Goal: Task Accomplishment & Management: Use online tool/utility

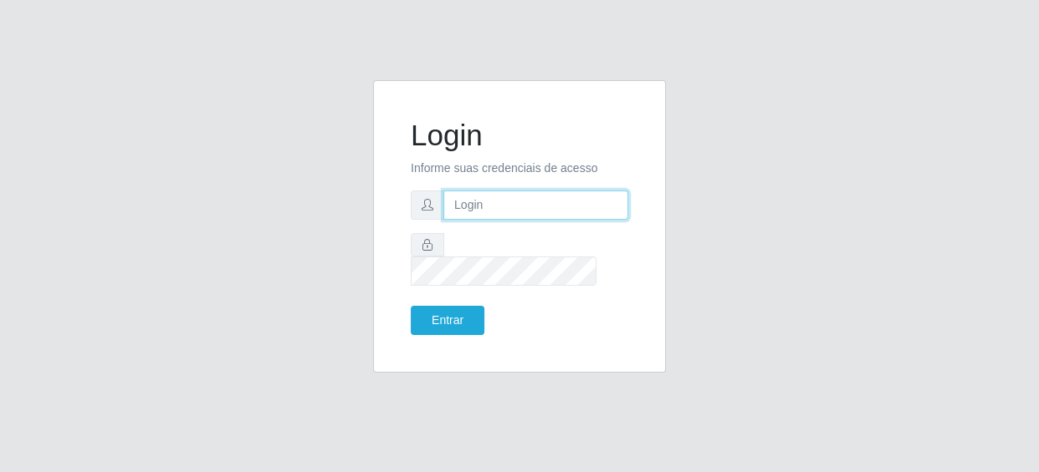
click at [465, 216] on input "text" at bounding box center [535, 205] width 185 height 29
type input "[EMAIL_ADDRESS][DOMAIN_NAME]"
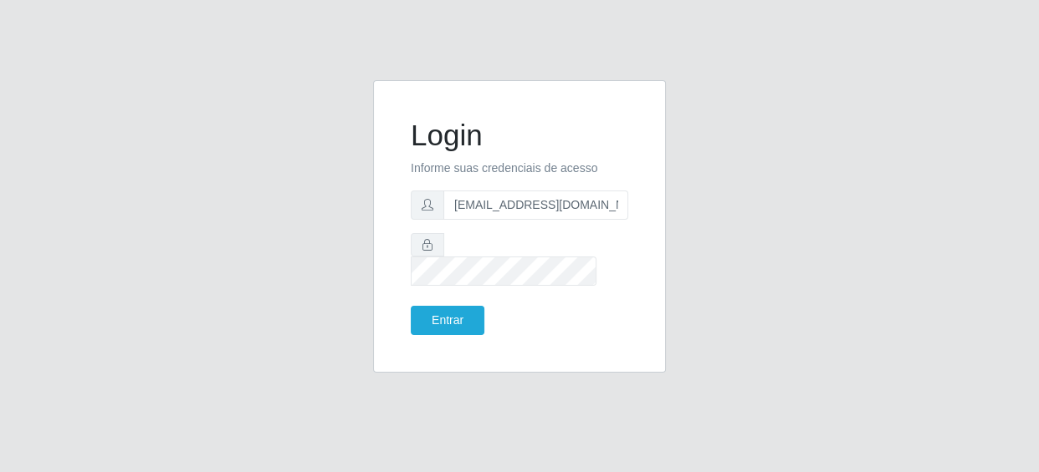
click at [542, 241] on form "Login Informe suas credenciais de acesso [EMAIL_ADDRESS][DOMAIN_NAME] Entrar" at bounding box center [519, 226] width 217 height 217
click at [411, 306] on button "Entrar" at bounding box center [448, 320] width 74 height 29
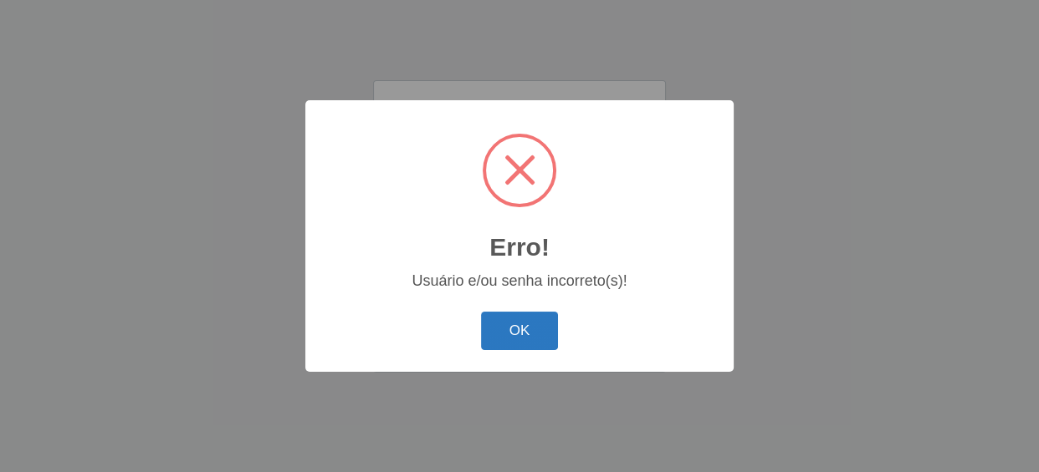
click at [495, 345] on button "OK" at bounding box center [520, 331] width 78 height 39
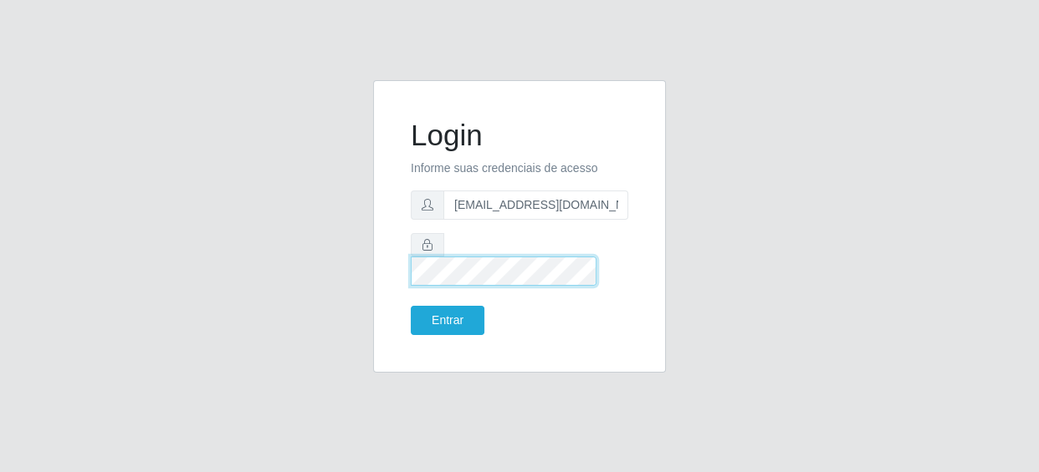
click at [411, 306] on button "Entrar" at bounding box center [448, 320] width 74 height 29
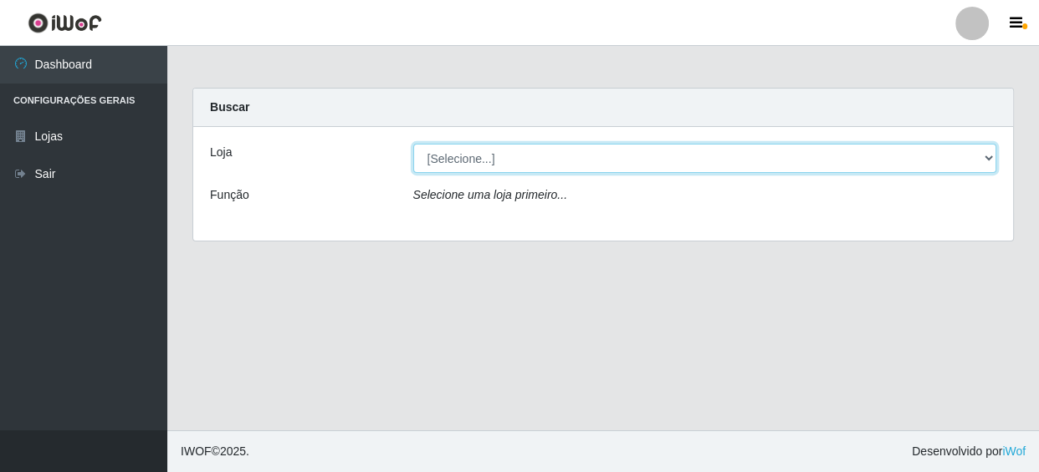
click at [507, 154] on select "[Selecione...] SUPER SHOW - Coophab" at bounding box center [705, 158] width 584 height 29
select select "146"
click at [413, 144] on select "[Selecione...] SUPER SHOW - Coophab" at bounding box center [705, 158] width 584 height 29
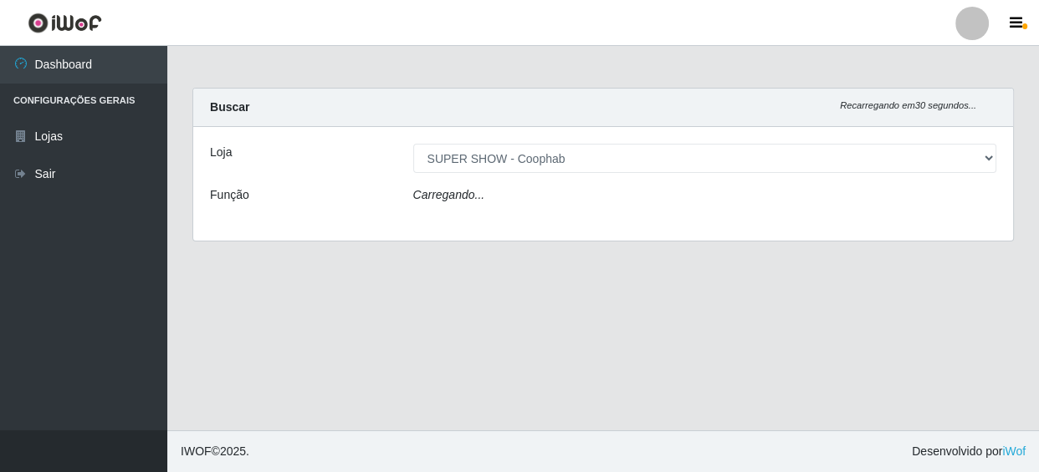
click at [499, 186] on div "Carregando..." at bounding box center [705, 198] width 609 height 24
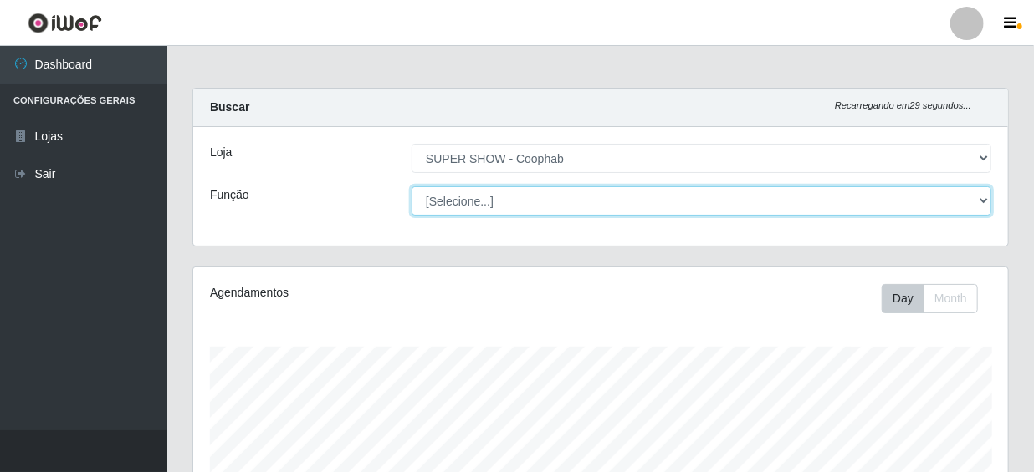
click at [488, 196] on select "[Selecione...] ASG ASG + ASG ++ Auxiliar de Estacionamento Auxiliar de Estacion…" at bounding box center [700, 200] width 579 height 29
select select "22"
click at [411, 186] on select "[Selecione...] ASG ASG + ASG ++ Auxiliar de Estacionamento Auxiliar de Estacion…" at bounding box center [700, 200] width 579 height 29
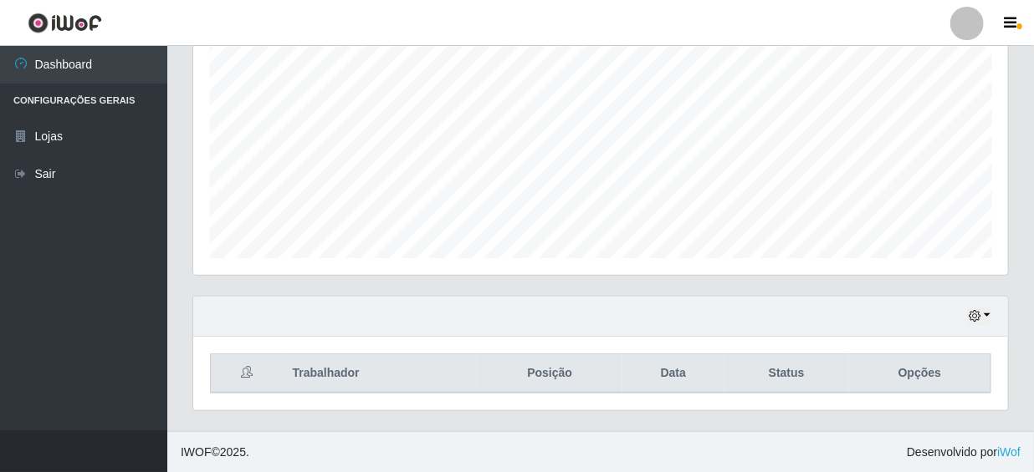
scroll to position [0, 0]
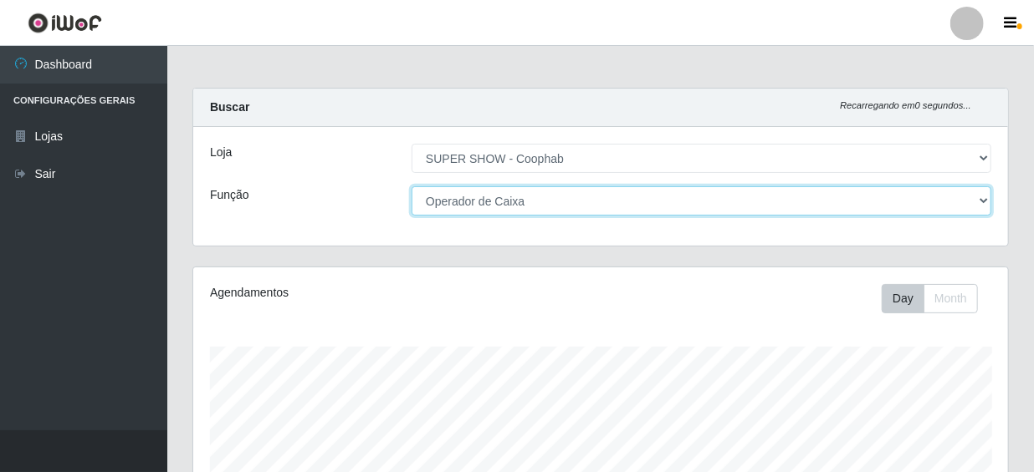
click at [463, 202] on select "[Selecione...] ASG ASG + ASG ++ Auxiliar de Estacionamento Auxiliar de Estacion…" at bounding box center [700, 200] width 579 height 29
click at [411, 186] on select "[Selecione...] ASG ASG + ASG ++ Auxiliar de Estacionamento Auxiliar de Estacion…" at bounding box center [700, 200] width 579 height 29
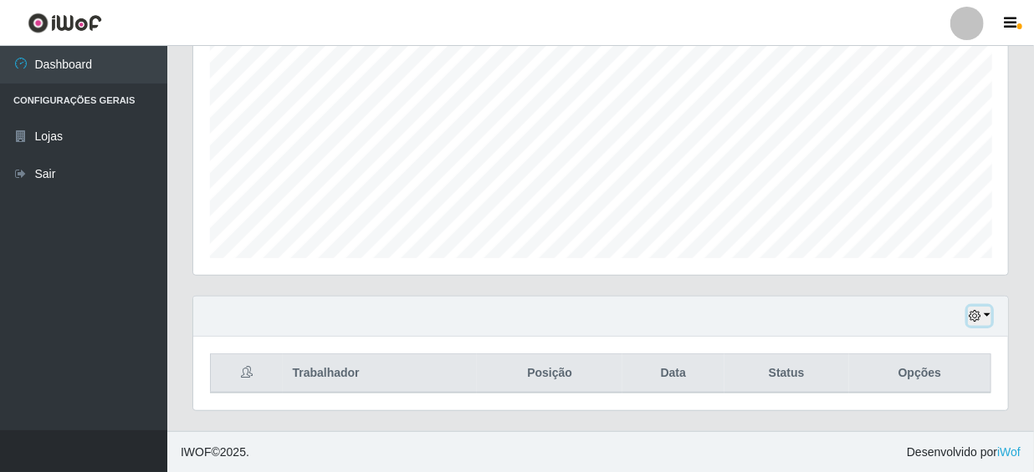
click at [976, 316] on icon "button" at bounding box center [974, 316] width 12 height 12
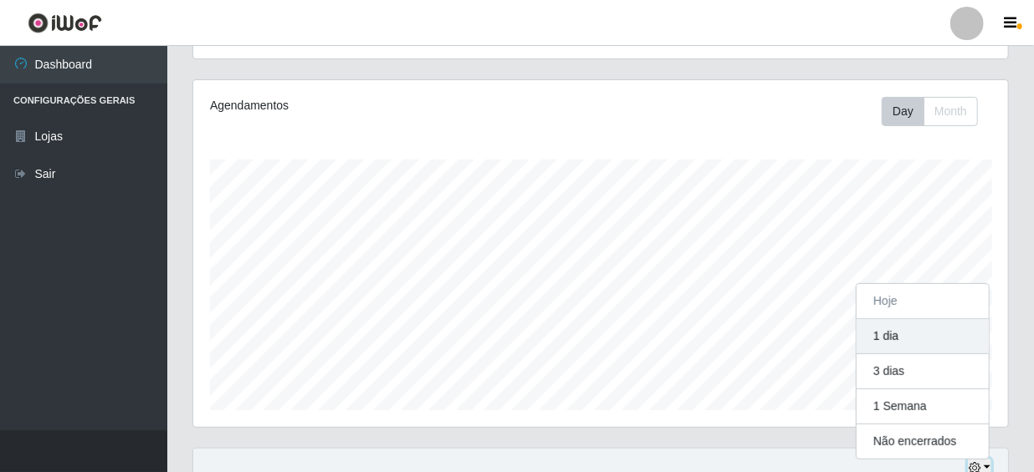
scroll to position [347, 814]
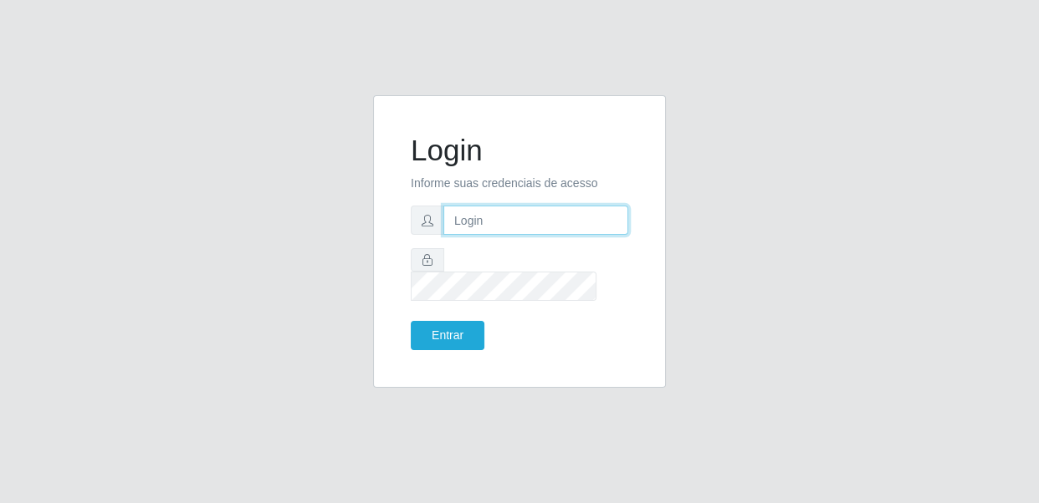
click at [514, 231] on input "text" at bounding box center [535, 220] width 185 height 29
type input "[EMAIL_ADDRESS][DOMAIN_NAME]"
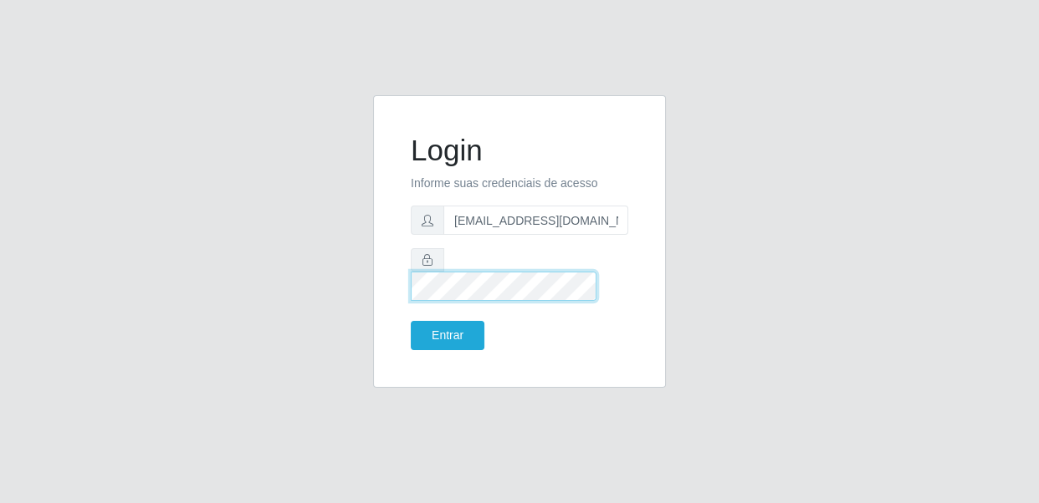
click at [411, 321] on button "Entrar" at bounding box center [448, 335] width 74 height 29
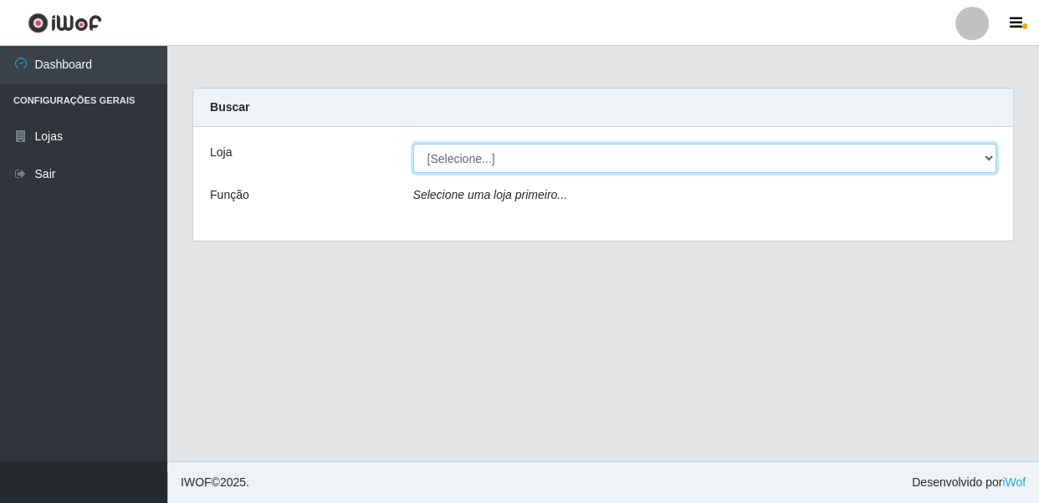
click at [576, 159] on select "[Selecione...] SUPER SHOW - Coophab" at bounding box center [705, 158] width 584 height 29
select select "146"
click at [413, 144] on select "[Selecione...] SUPER SHOW - Coophab" at bounding box center [705, 158] width 584 height 29
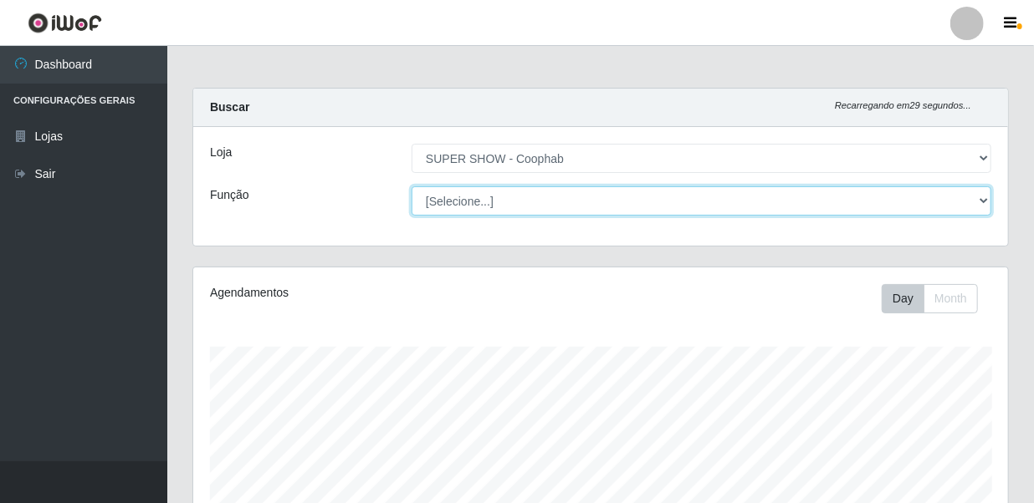
drag, startPoint x: 576, startPoint y: 171, endPoint x: 576, endPoint y: 191, distance: 20.9
click at [576, 191] on select "[Selecione...] ASG ASG + ASG ++ Auxiliar de Estacionamento Auxiliar de Estacion…" at bounding box center [700, 200] width 579 height 29
click at [411, 186] on select "[Selecione...] ASG ASG + ASG ++ Auxiliar de Estacionamento Auxiliar de Estacion…" at bounding box center [700, 200] width 579 height 29
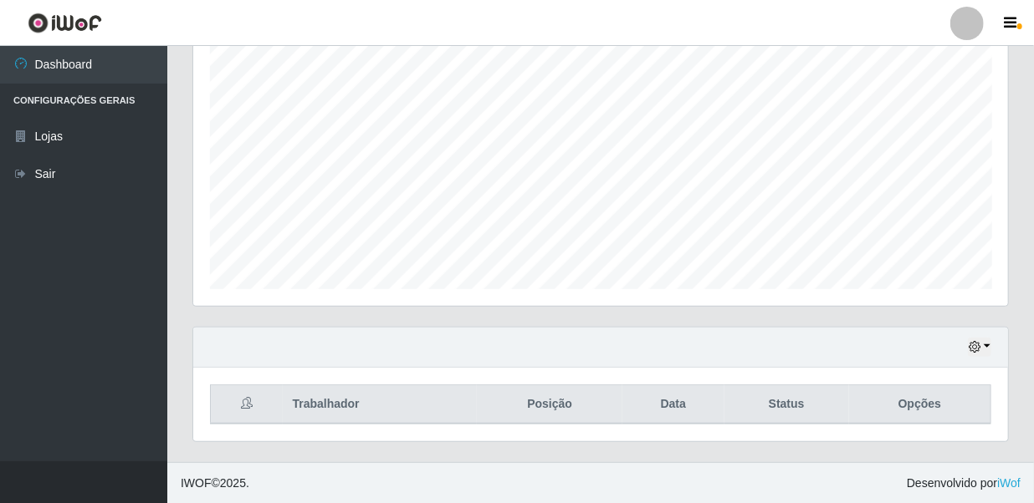
click at [967, 341] on div "Hoje 1 dia 3 dias 1 Semana Não encerrados" at bounding box center [600, 348] width 814 height 40
click at [971, 343] on icon "button" at bounding box center [974, 347] width 12 height 12
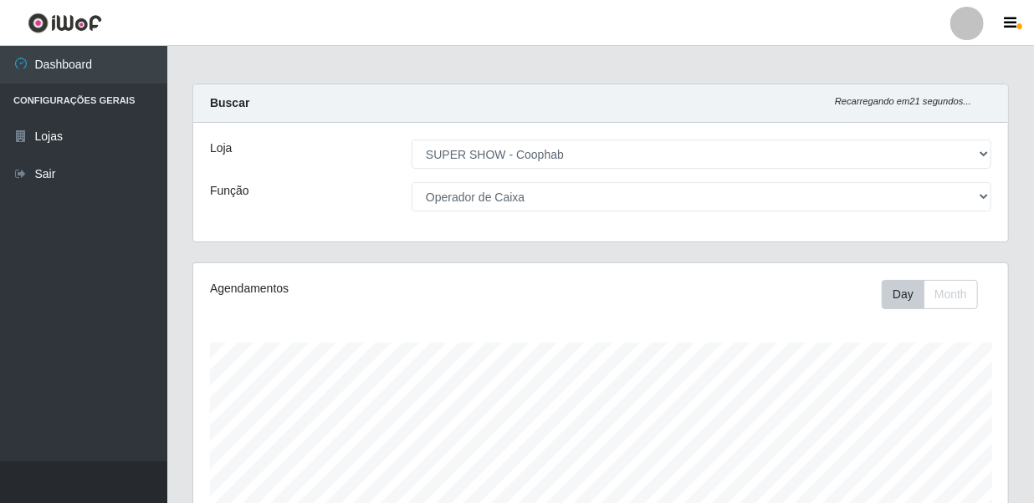
scroll to position [0, 0]
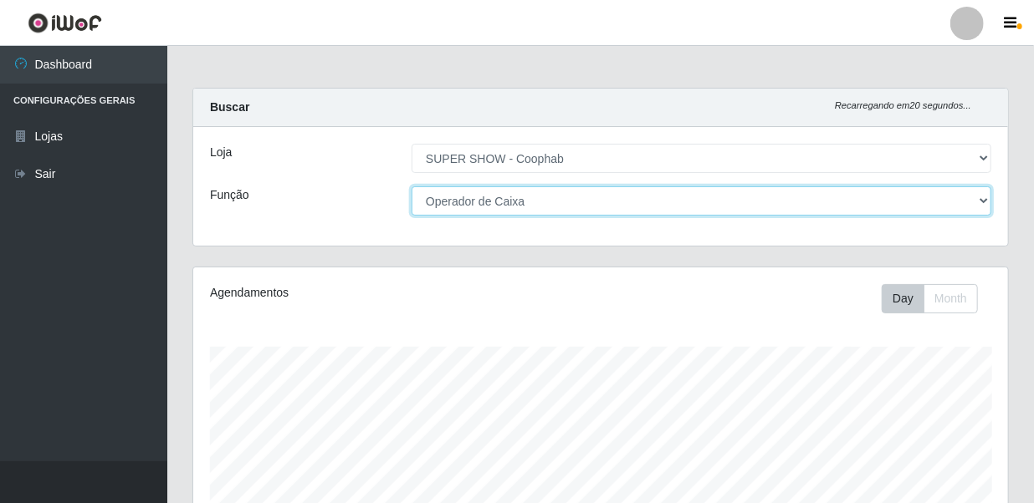
click at [506, 199] on select "[Selecione...] ASG ASG + ASG ++ Auxiliar de Estacionamento Auxiliar de Estacion…" at bounding box center [700, 200] width 579 height 29
click at [411, 186] on select "[Selecione...] ASG ASG + ASG ++ Auxiliar de Estacionamento Auxiliar de Estacion…" at bounding box center [700, 200] width 579 height 29
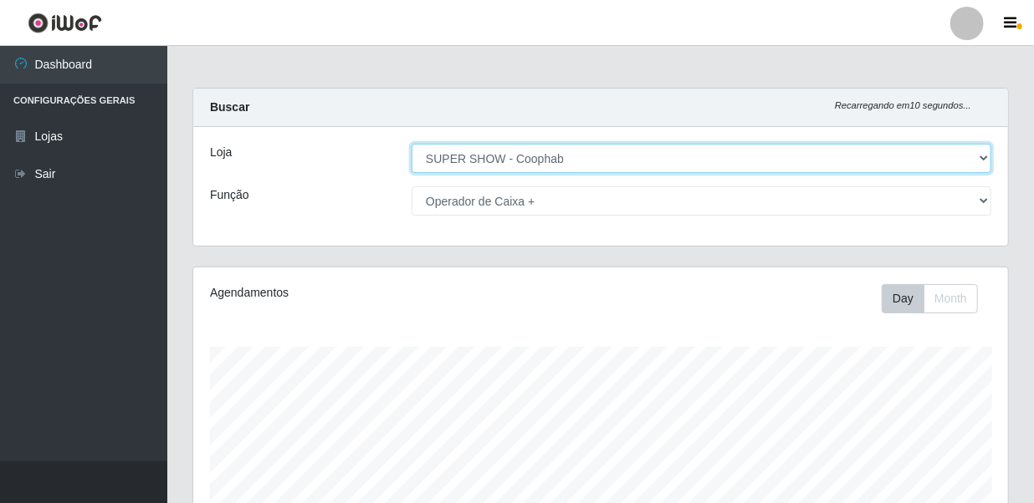
click at [552, 163] on select "[Selecione...] SUPER SHOW - Coophab" at bounding box center [700, 158] width 579 height 29
click at [411, 144] on select "[Selecione...] SUPER SHOW - Coophab" at bounding box center [700, 158] width 579 height 29
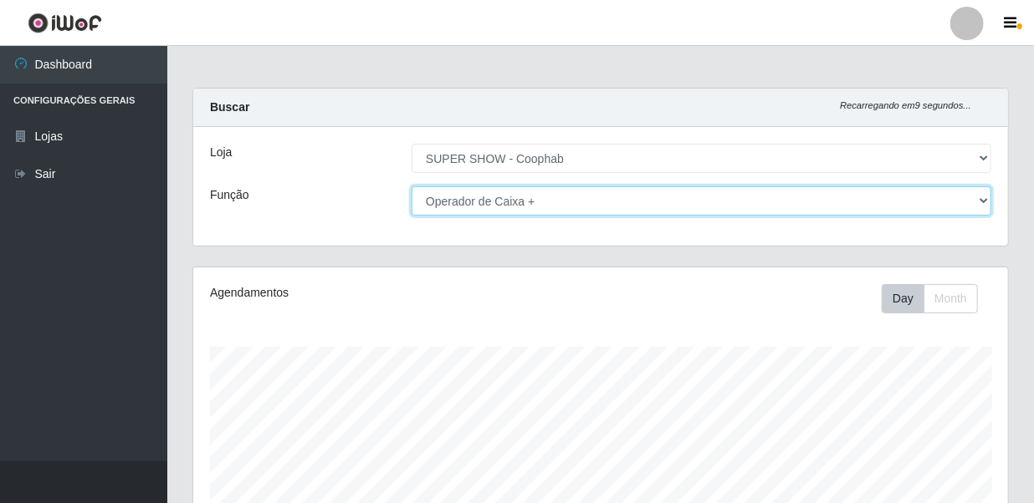
click at [549, 191] on select "[Selecione...] ASG ASG + ASG ++ Auxiliar de Estacionamento Auxiliar de Estacion…" at bounding box center [700, 200] width 579 height 29
select select "22"
click at [411, 186] on select "[Selecione...] ASG ASG + ASG ++ Auxiliar de Estacionamento Auxiliar de Estacion…" at bounding box center [700, 200] width 579 height 29
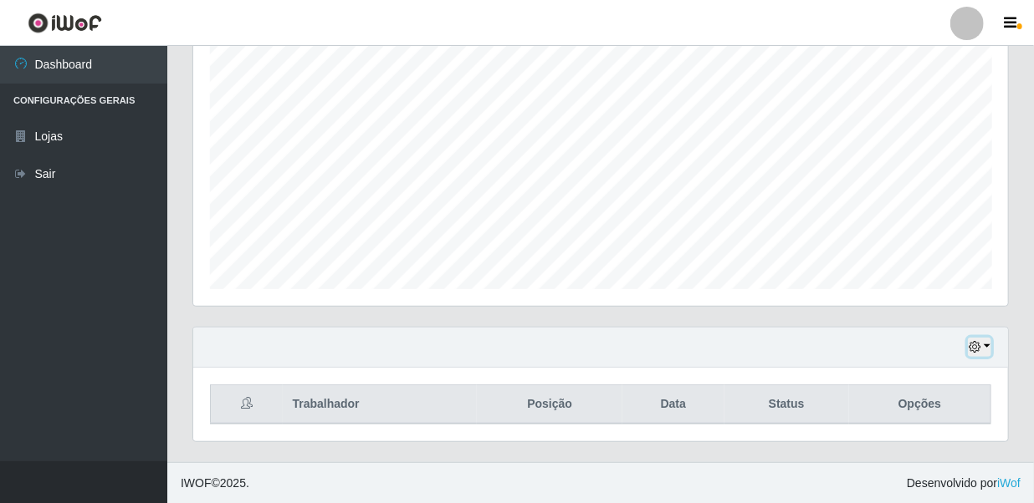
click at [980, 351] on icon "button" at bounding box center [974, 347] width 12 height 12
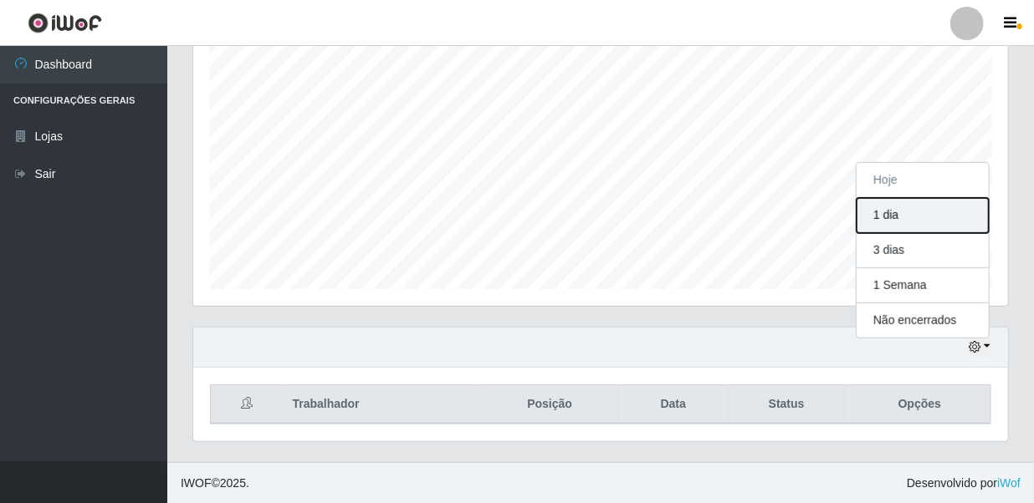
click at [918, 212] on button "1 dia" at bounding box center [922, 215] width 132 height 35
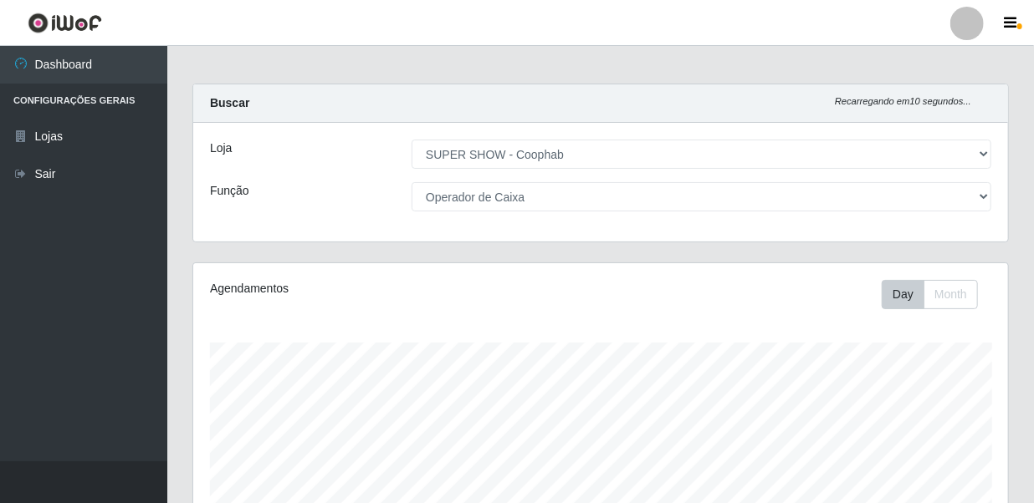
scroll to position [309, 0]
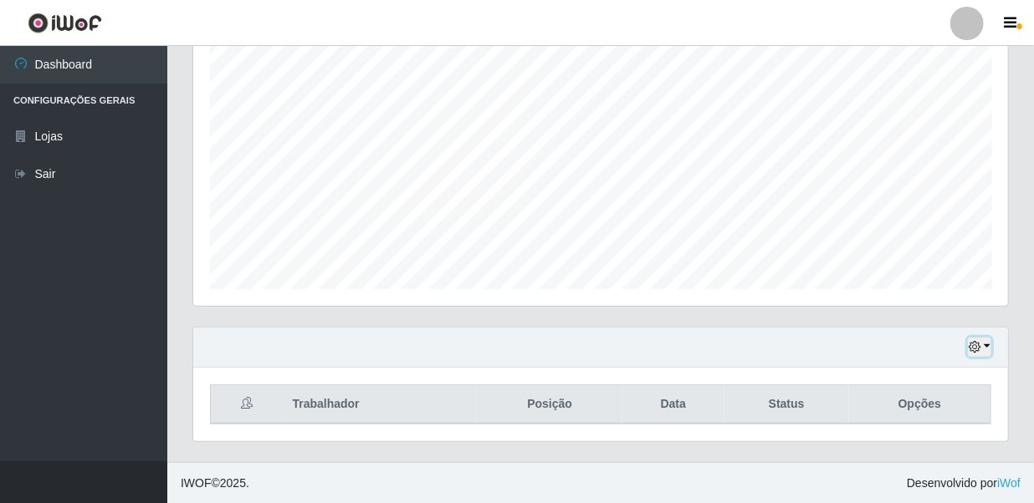
click at [989, 338] on button "button" at bounding box center [979, 347] width 23 height 19
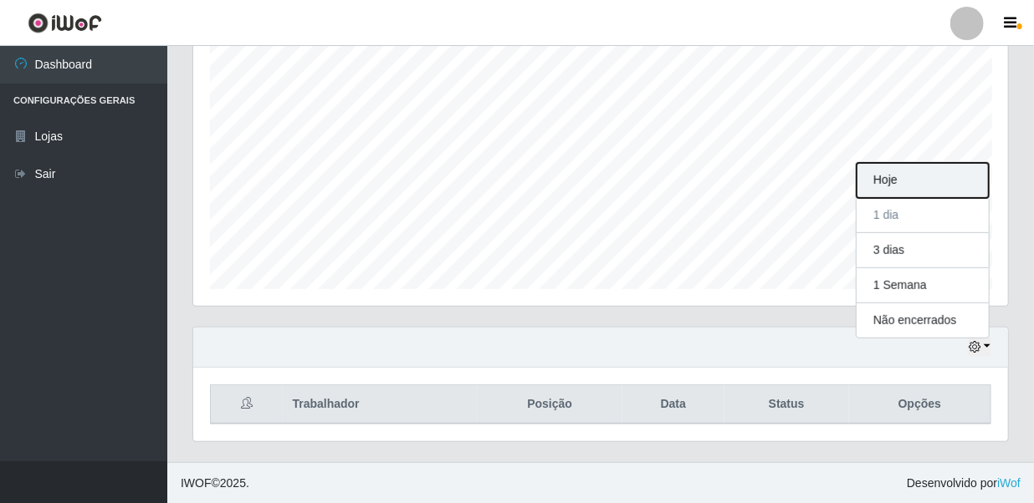
click at [943, 183] on button "Hoje" at bounding box center [922, 180] width 132 height 35
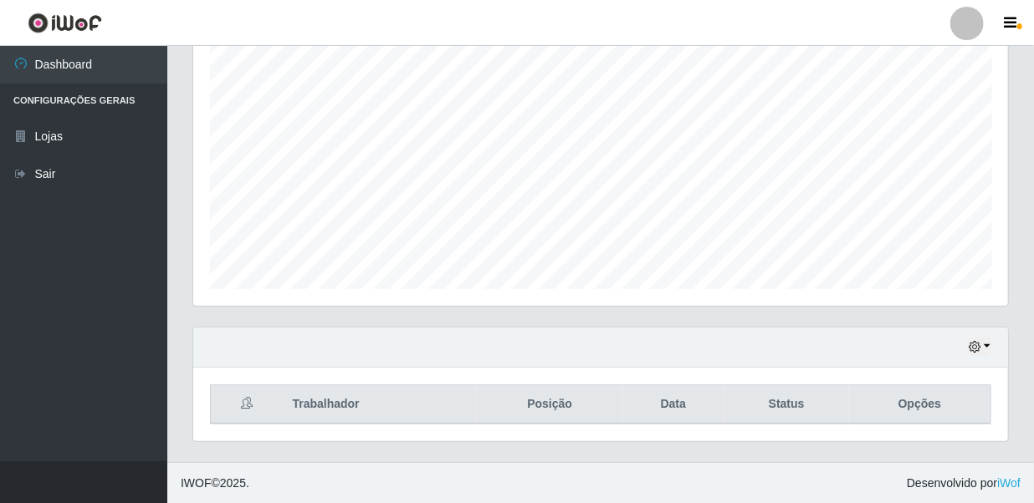
scroll to position [4, 0]
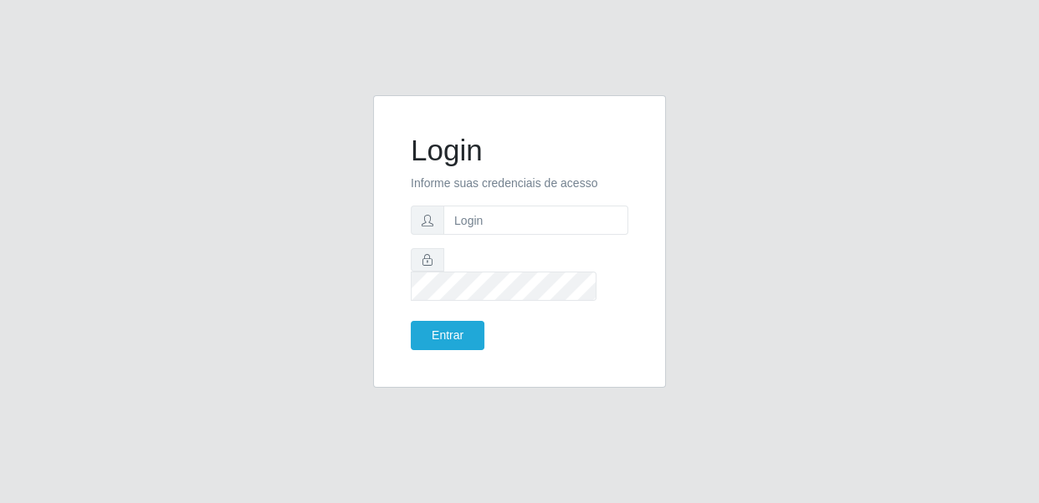
click at [492, 247] on form "Login Informe suas credenciais de acesso Entrar" at bounding box center [519, 241] width 217 height 217
click at [521, 207] on form "Login Informe suas credenciais de acesso Entrar" at bounding box center [519, 241] width 217 height 217
click at [518, 235] on input "text" at bounding box center [535, 220] width 185 height 29
type input "[EMAIL_ADDRESS][DOMAIN_NAME]"
click at [411, 321] on button "Entrar" at bounding box center [448, 335] width 74 height 29
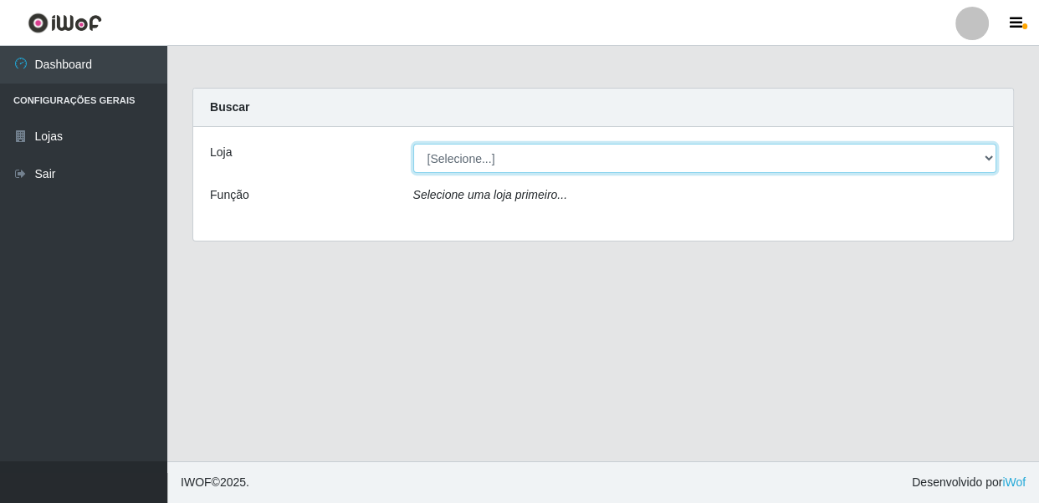
click at [555, 151] on select "[Selecione...] SUPER SHOW - Coophab" at bounding box center [705, 158] width 584 height 29
select select "146"
click at [413, 144] on select "[Selecione...] SUPER SHOW - Coophab" at bounding box center [705, 158] width 584 height 29
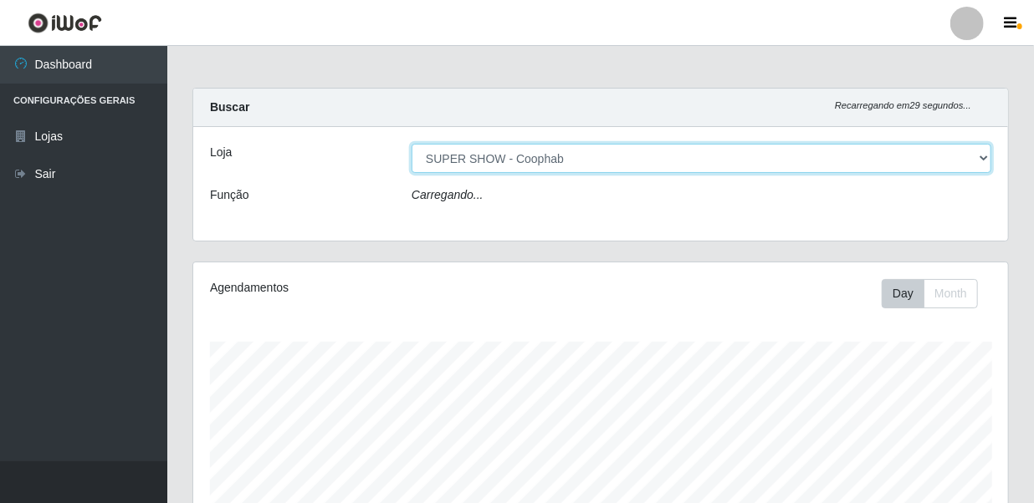
scroll to position [347, 814]
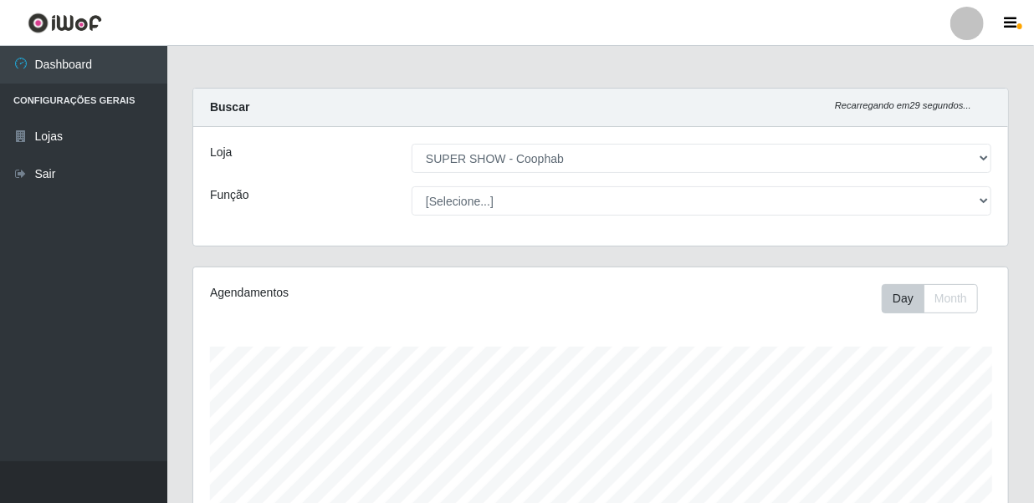
click at [544, 202] on select "[Selecione...] ASG ASG + ASG ++ Auxiliar de Estacionamento Auxiliar de Estacion…" at bounding box center [700, 200] width 579 height 29
select select "22"
click at [411, 186] on select "[Selecione...] ASG ASG + ASG ++ Auxiliar de Estacionamento Auxiliar de Estacion…" at bounding box center [700, 200] width 579 height 29
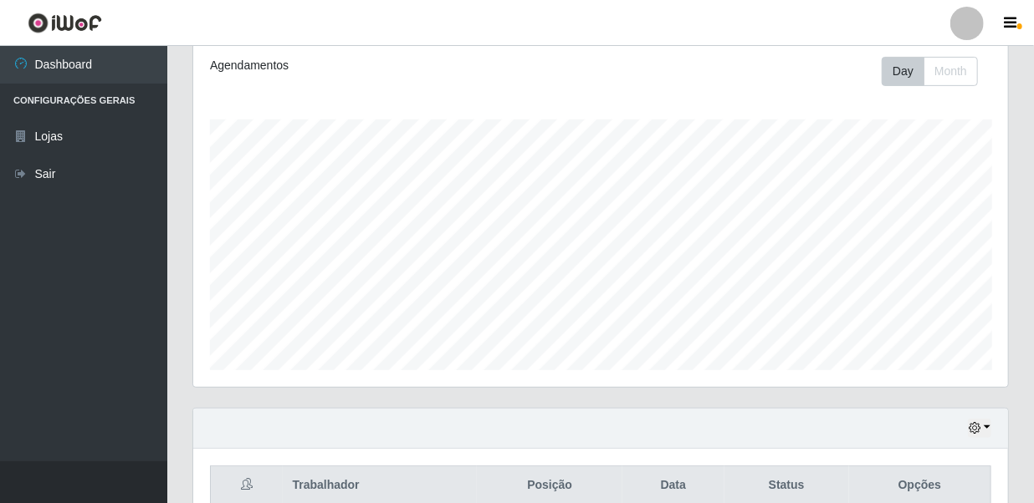
scroll to position [309, 0]
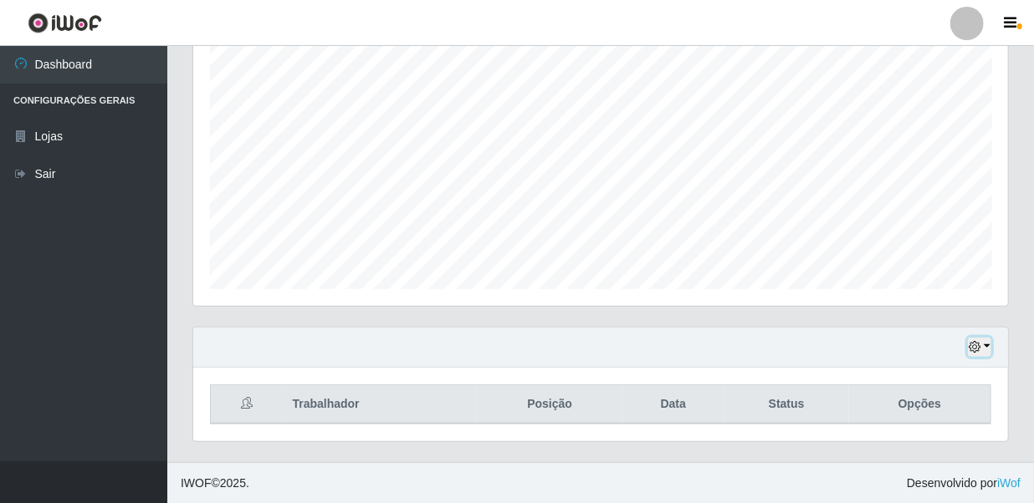
click at [982, 343] on button "button" at bounding box center [979, 347] width 23 height 19
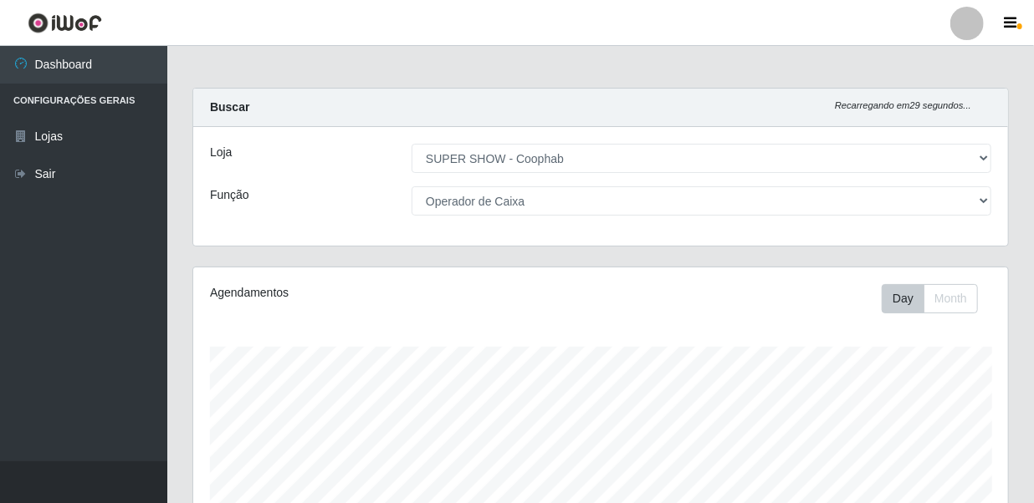
scroll to position [309, 0]
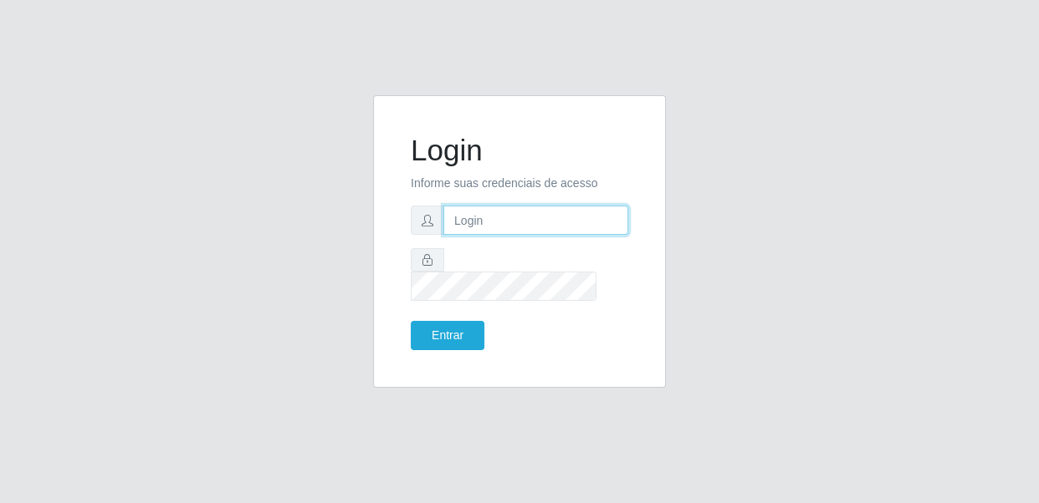
click at [605, 235] on input "text" at bounding box center [535, 220] width 185 height 29
type input "[EMAIL_ADDRESS][DOMAIN_NAME]"
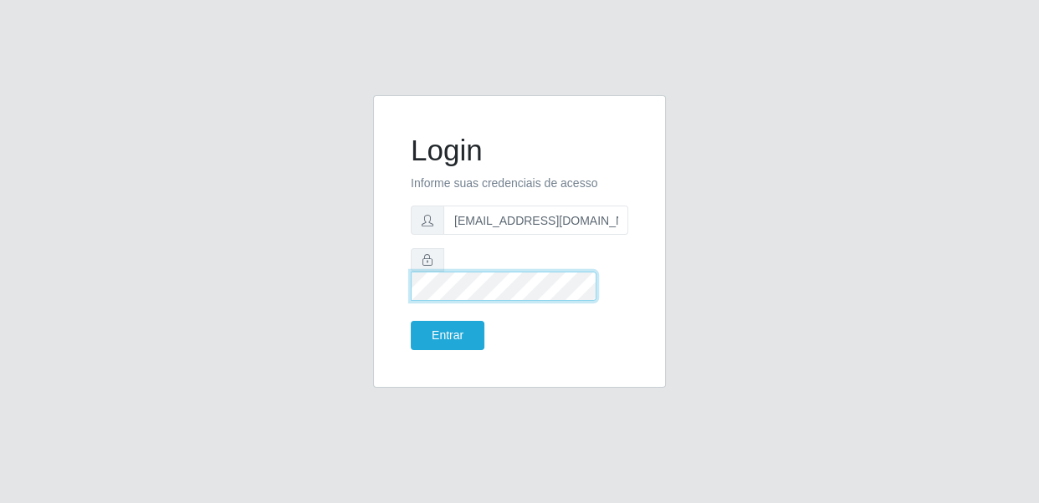
click at [411, 321] on button "Entrar" at bounding box center [448, 335] width 74 height 29
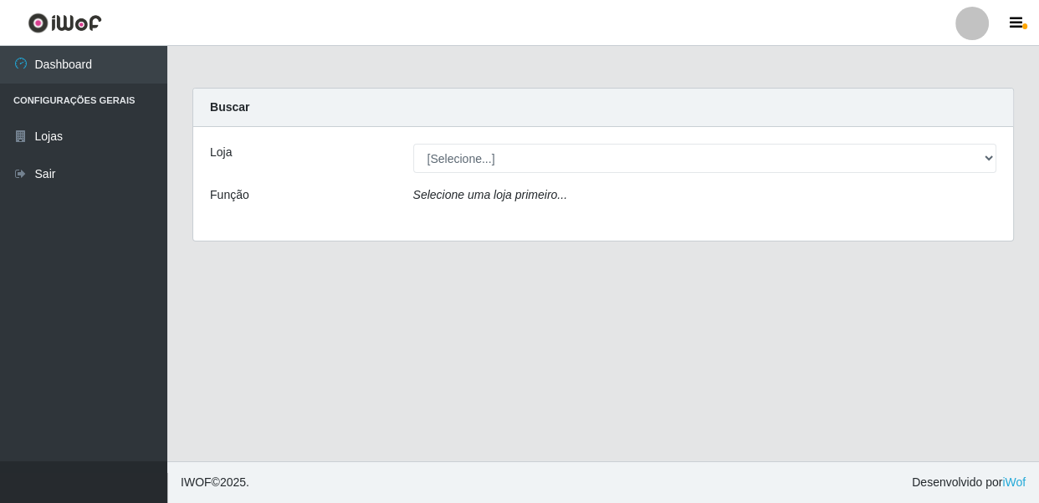
click at [534, 173] on div "Loja [Selecione...] SUPER SHOW - Coophab Função Selecione uma loja primeiro..." at bounding box center [602, 184] width 819 height 114
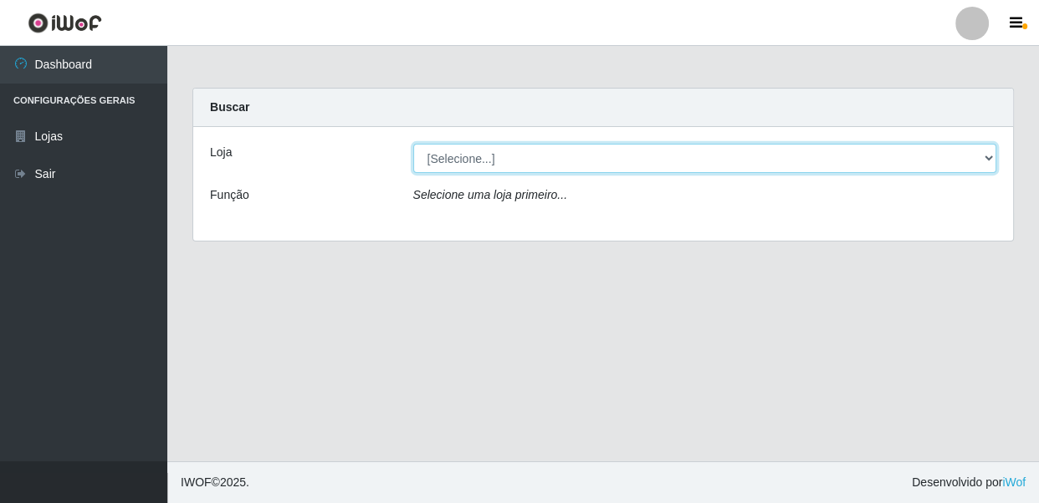
click at [534, 171] on select "[Selecione...] SUPER SHOW - Coophab" at bounding box center [705, 158] width 584 height 29
select select "146"
click at [413, 144] on select "[Selecione...] SUPER SHOW - Coophab" at bounding box center [705, 158] width 584 height 29
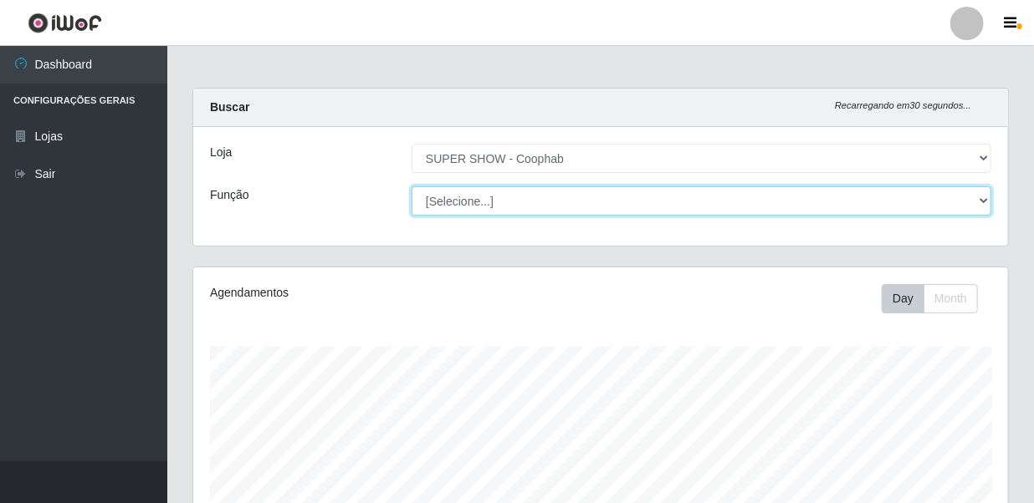
click at [533, 202] on select "[Selecione...] ASG ASG + ASG ++ Auxiliar de Estacionamento Auxiliar de Estacion…" at bounding box center [700, 200] width 579 height 29
select select "22"
click at [411, 186] on select "[Selecione...] ASG ASG + ASG ++ Auxiliar de Estacionamento Auxiliar de Estacion…" at bounding box center [700, 200] width 579 height 29
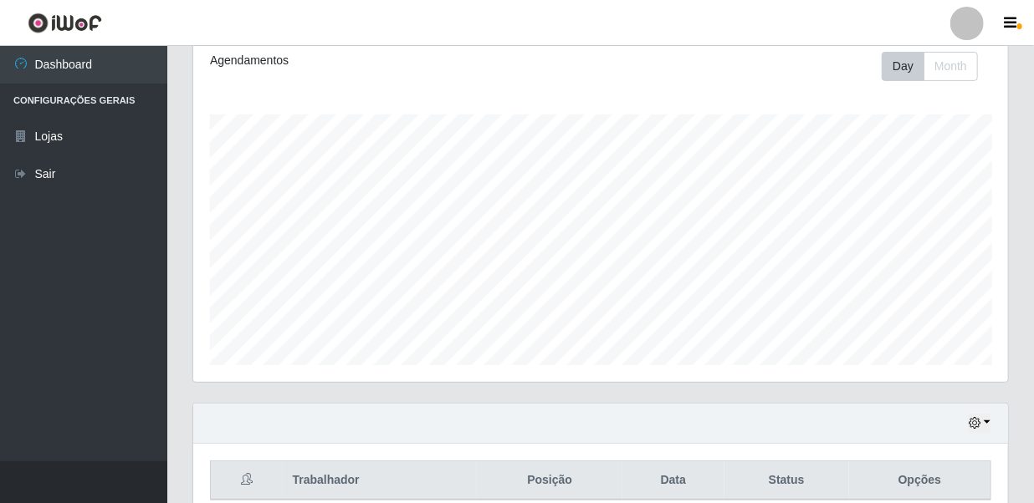
scroll to position [309, 0]
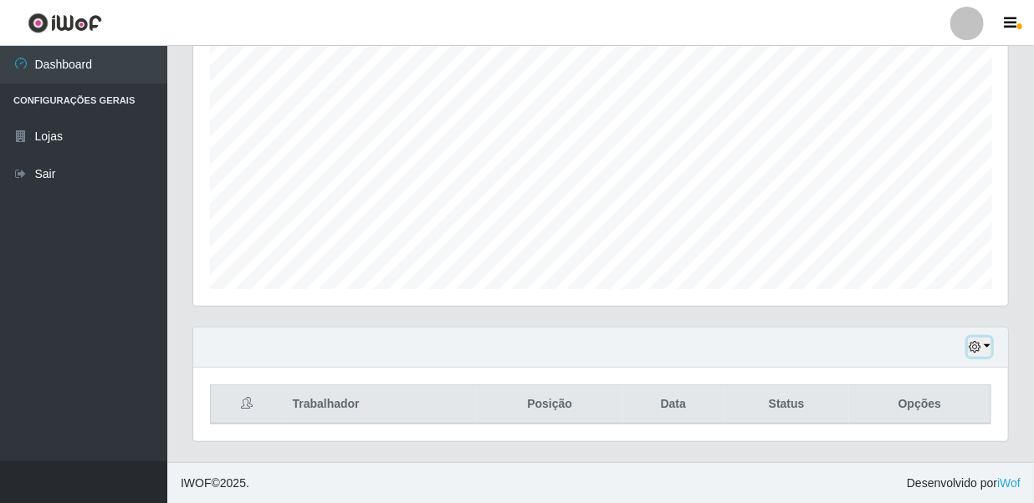
click at [980, 349] on icon "button" at bounding box center [974, 347] width 12 height 12
click at [602, 339] on div "Hoje 1 dia 3 dias 1 Semana Não encerrados" at bounding box center [600, 348] width 814 height 40
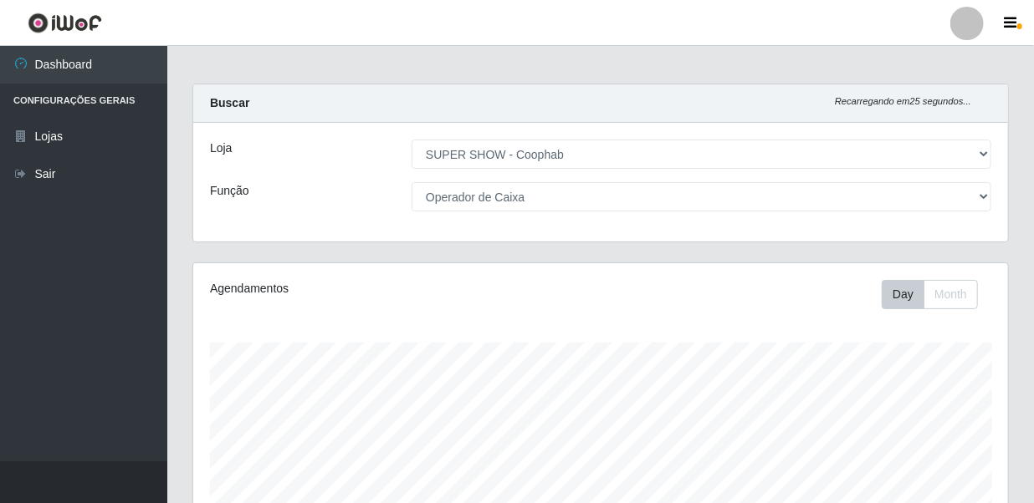
scroll to position [309, 0]
